Goal: Task Accomplishment & Management: Complete application form

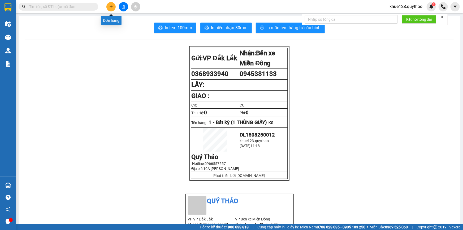
click at [111, 6] on icon "plus" at bounding box center [111, 6] width 0 height 3
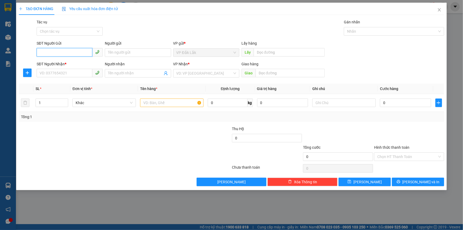
click at [69, 53] on input "SĐT Người Gửi" at bounding box center [65, 52] width 56 height 8
type input "0961922139"
click at [69, 62] on div "0961922139" at bounding box center [70, 63] width 60 height 6
type input "0975401238"
type input "VX AN PHÚ"
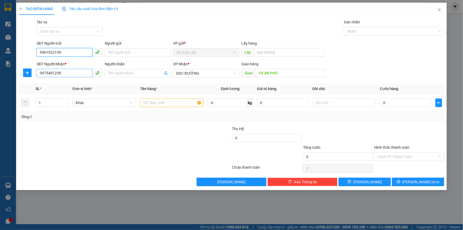
type input "0961922139"
click at [70, 72] on input "0975401238" at bounding box center [65, 73] width 56 height 8
click at [87, 126] on div at bounding box center [89, 135] width 142 height 19
click at [66, 75] on input "0975401238" at bounding box center [65, 73] width 56 height 8
type input "0"
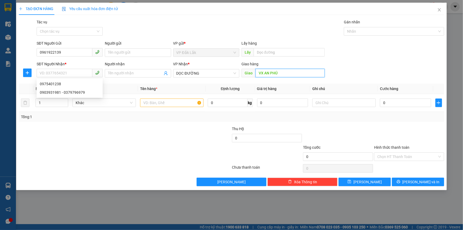
click at [294, 71] on input "VX AN PHÚ" at bounding box center [289, 73] width 69 height 8
click at [228, 69] on span "DỌC ĐƯỜNG" at bounding box center [206, 73] width 60 height 8
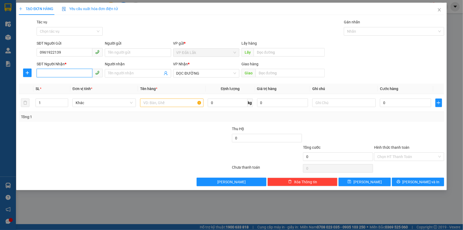
click at [58, 73] on input "SĐT Người Nhận *" at bounding box center [65, 73] width 56 height 8
click at [58, 85] on div "0379796979" at bounding box center [70, 84] width 60 height 6
type input "0379796979"
click at [181, 105] on input "text" at bounding box center [171, 102] width 63 height 8
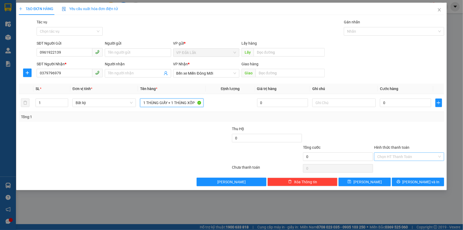
type input "1 THÙNG GIẤY + 1 THÙNG XỐP"
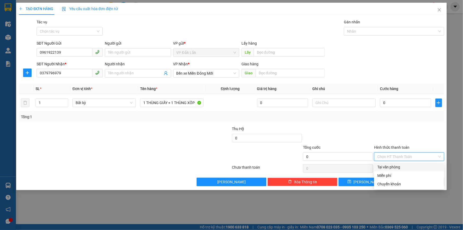
click at [395, 155] on input "Hình thức thanh toán" at bounding box center [407, 157] width 60 height 8
click at [396, 167] on div "Tại văn phòng" at bounding box center [409, 167] width 64 height 6
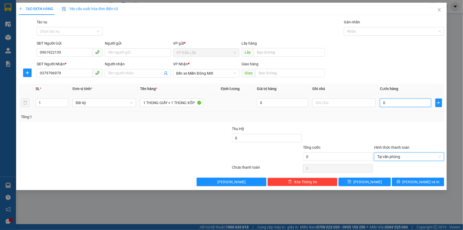
click at [380, 102] on input "0" at bounding box center [405, 102] width 51 height 8
type input "1"
type input "18"
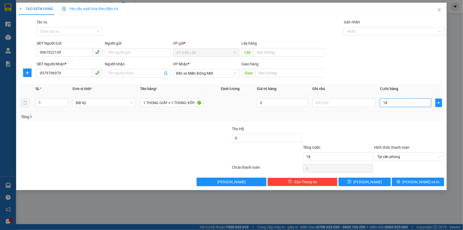
type input "180"
type input "1.800"
type input "18.000"
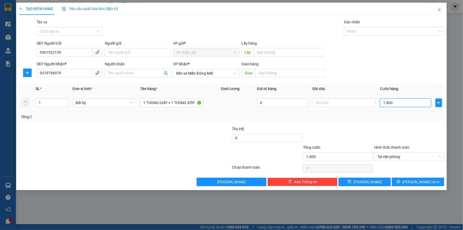
type input "18.000"
type input "180.000"
click at [400, 181] on icon "printer" at bounding box center [399, 182] width 4 height 4
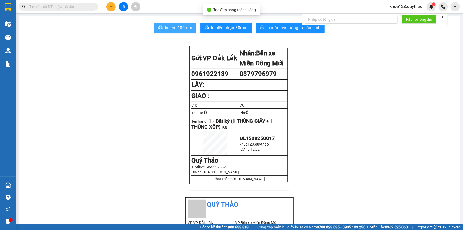
click at [188, 29] on span "In tem 100mm" at bounding box center [178, 27] width 27 height 7
click at [454, 8] on icon "caret-down" at bounding box center [455, 6] width 5 height 5
click at [419, 8] on span "khue123.quythao" at bounding box center [405, 6] width 41 height 7
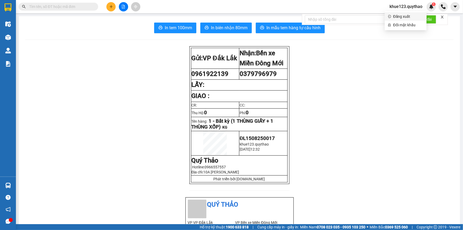
click at [414, 18] on span "Đăng xuất" at bounding box center [408, 17] width 30 height 6
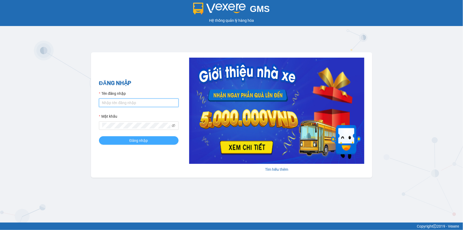
type input "thily.quythao"
click at [146, 142] on span "Đăng nhập" at bounding box center [138, 140] width 19 height 6
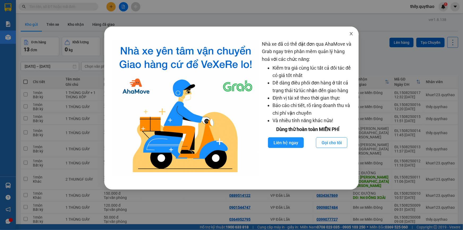
click at [351, 34] on icon "close" at bounding box center [351, 33] width 3 height 3
